Goal: Navigation & Orientation: Go to known website

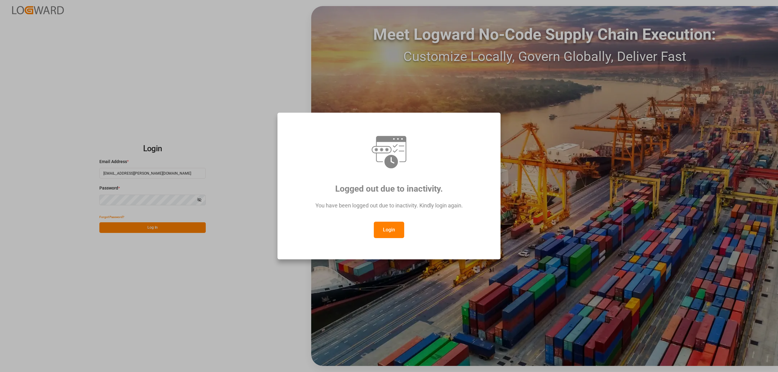
click at [392, 228] on button "Login" at bounding box center [389, 230] width 30 height 16
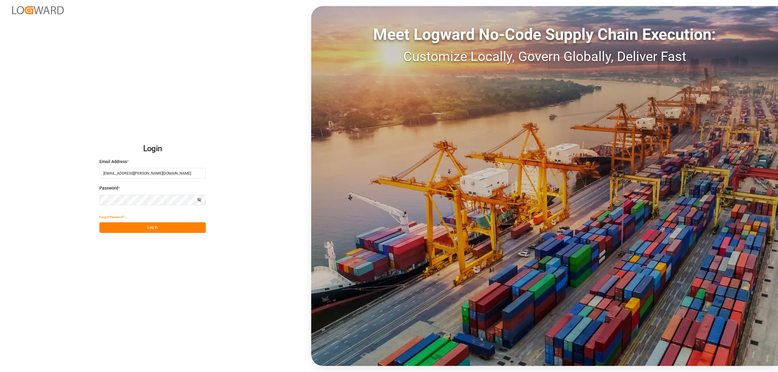
click at [166, 228] on button "Log In" at bounding box center [152, 227] width 106 height 11
